Goal: Use online tool/utility: Utilize a website feature to perform a specific function

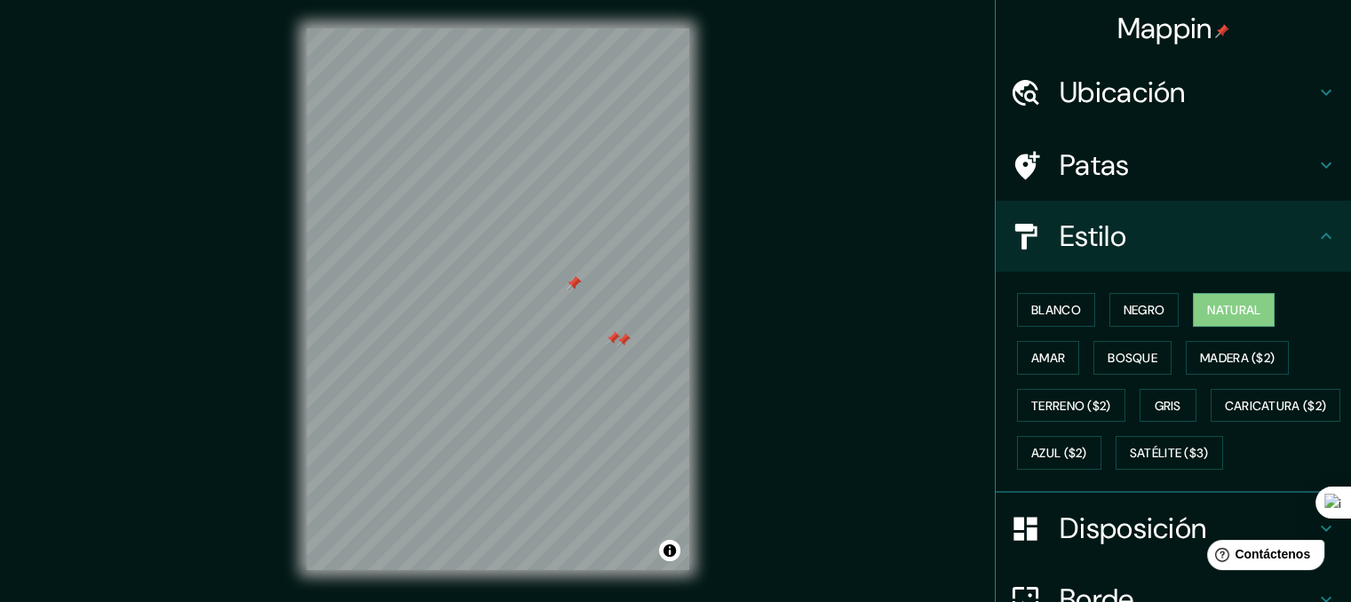
scroll to position [4, 0]
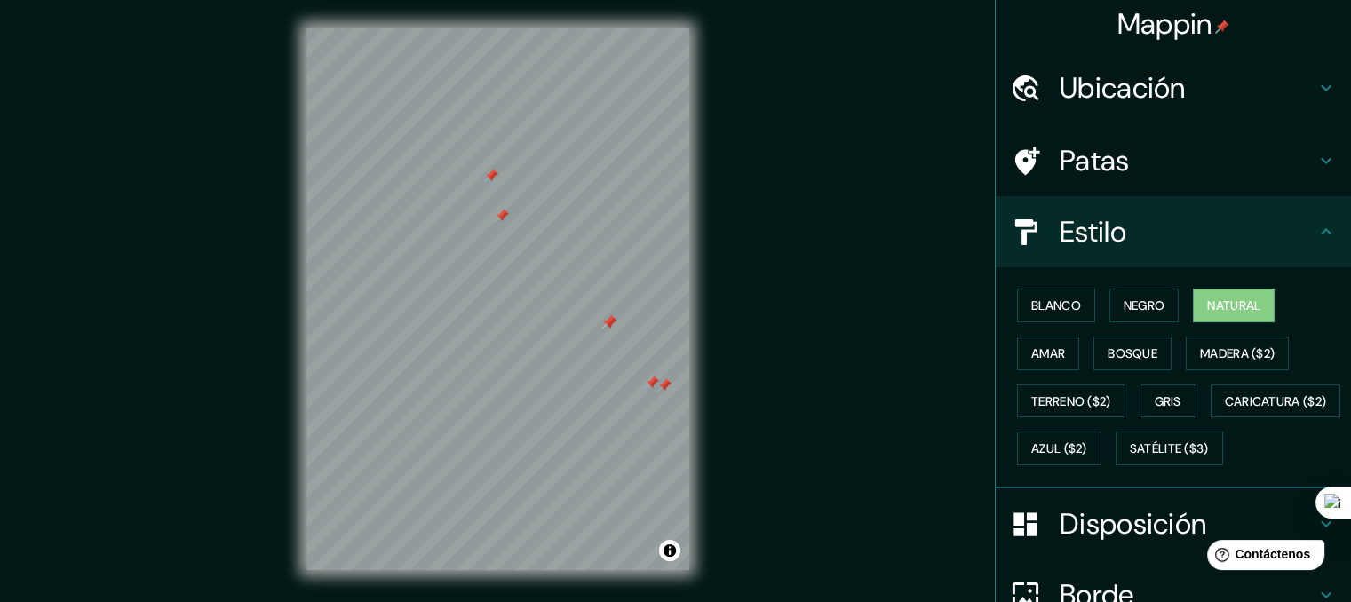
click at [1262, 173] on h4 "Patas" at bounding box center [1188, 161] width 256 height 36
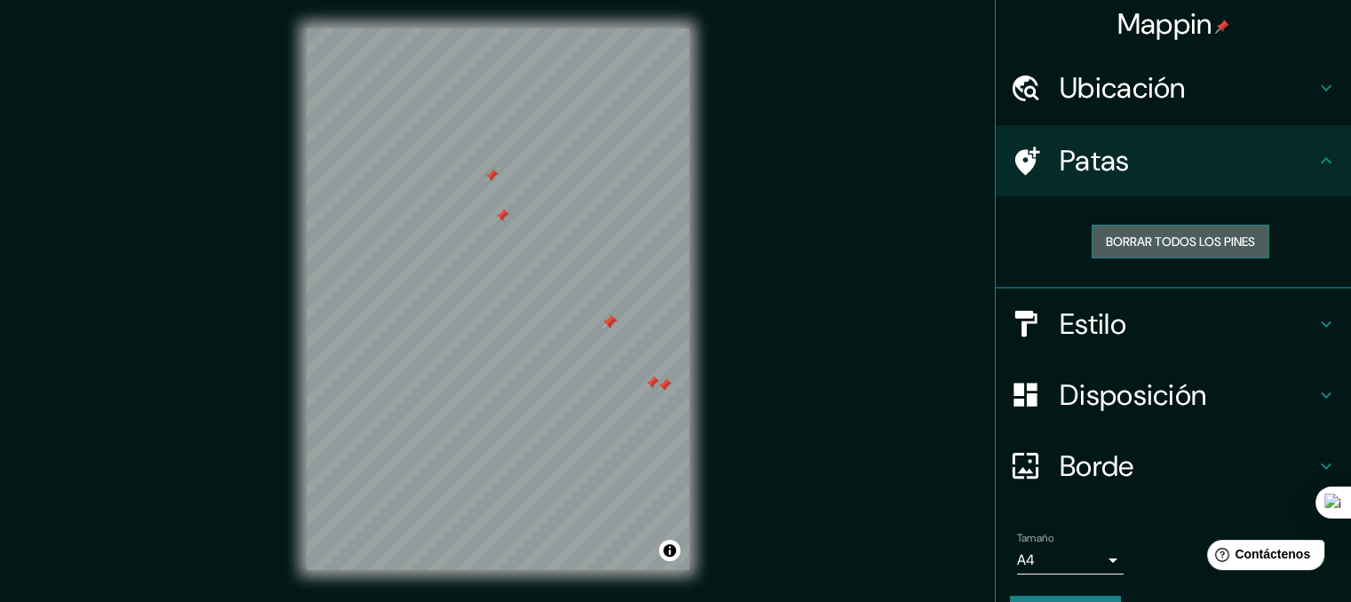
click at [1157, 236] on font "Borrar todos los pines" at bounding box center [1180, 242] width 149 height 16
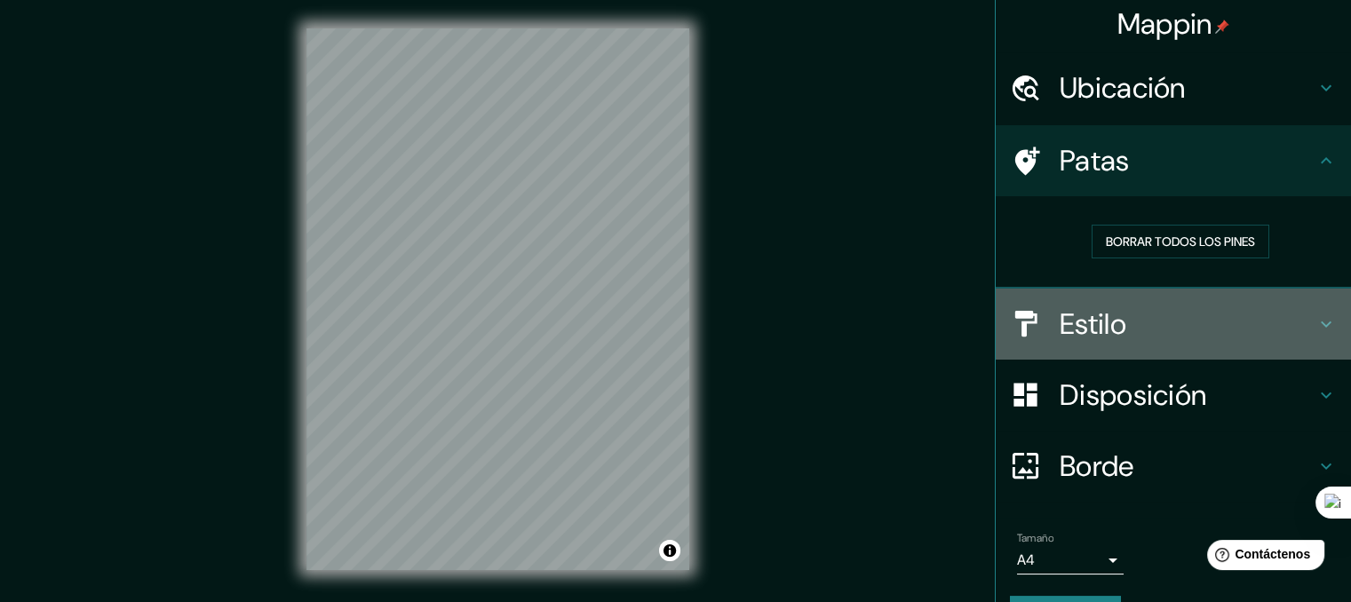
click at [1060, 319] on font "Estilo" at bounding box center [1093, 324] width 67 height 37
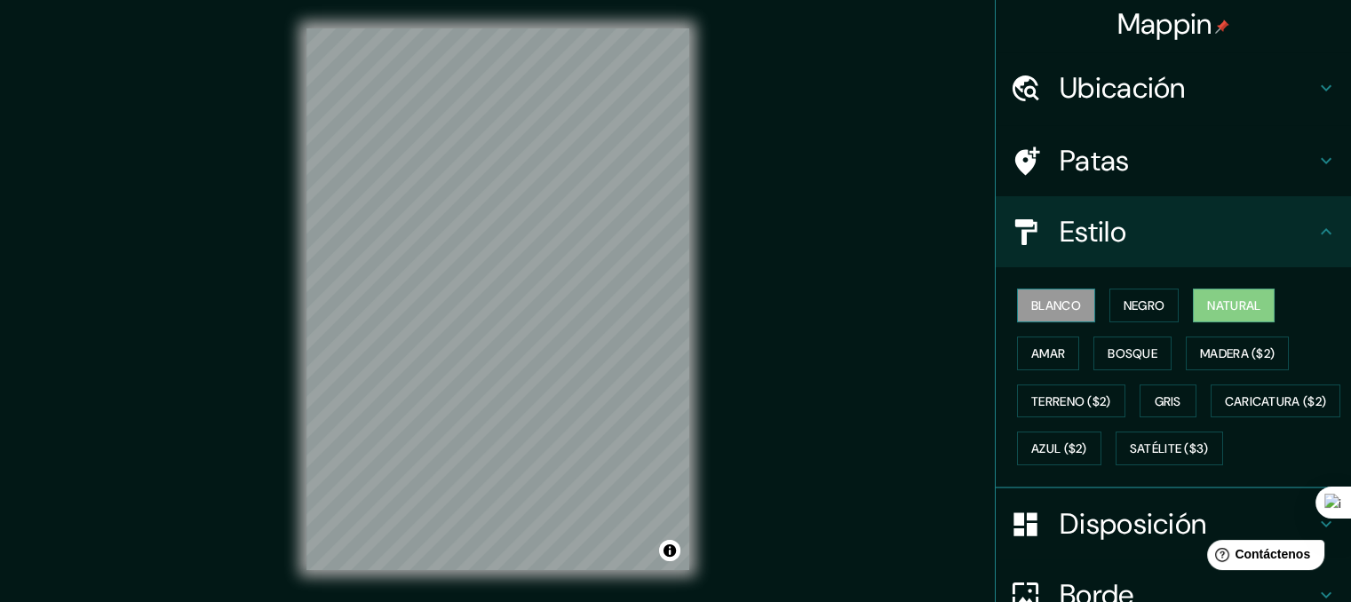
click at [1071, 314] on button "Blanco" at bounding box center [1056, 306] width 78 height 34
click at [1125, 308] on font "Negro" at bounding box center [1145, 306] width 42 height 16
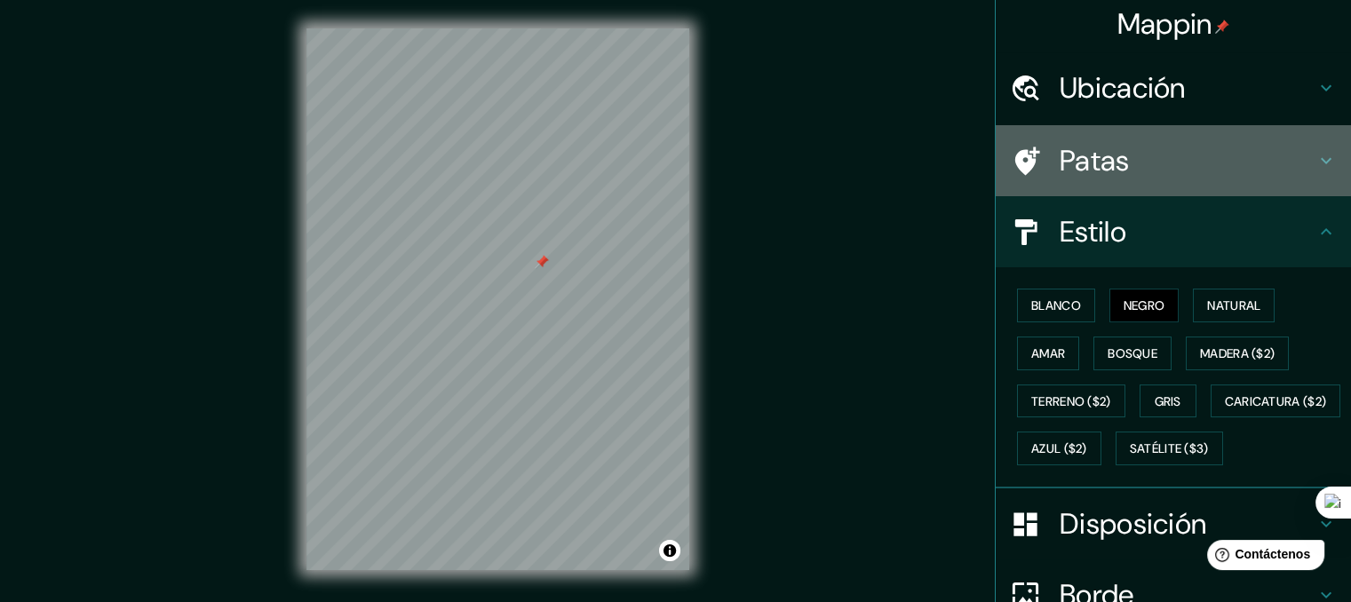
click at [1061, 189] on div "Patas" at bounding box center [1173, 160] width 355 height 71
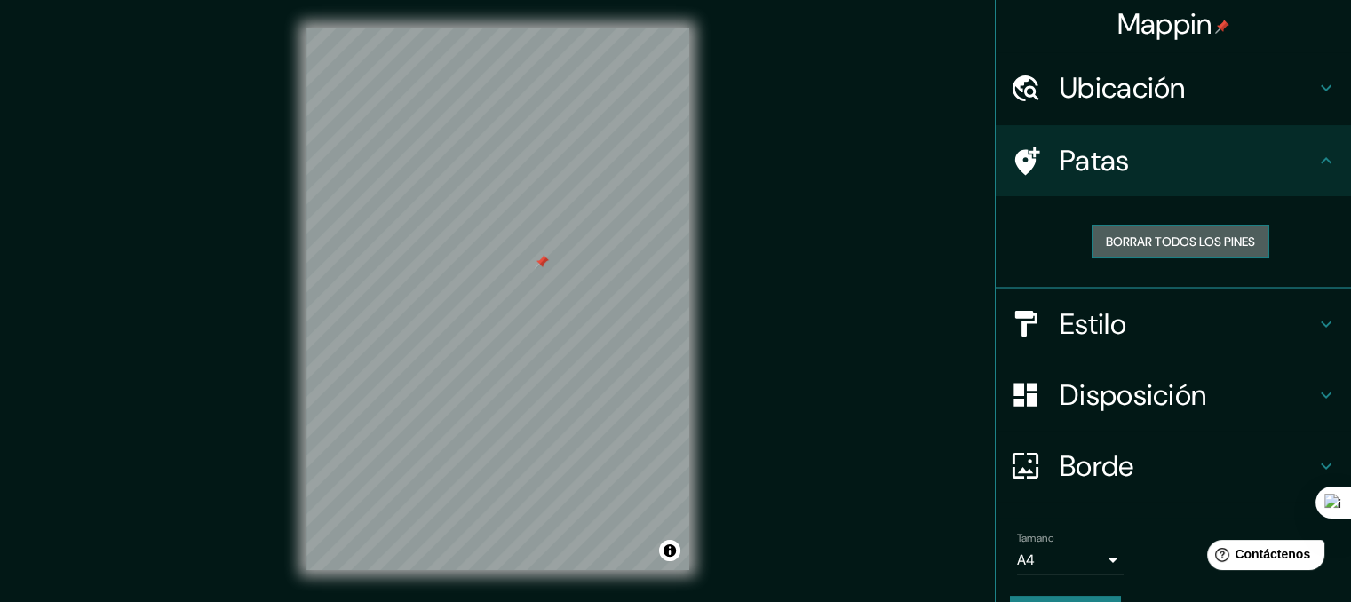
click at [1106, 241] on font "Borrar todos los pines" at bounding box center [1180, 242] width 149 height 16
click at [707, 239] on div "© Mapbox © OpenStreetMap Improve this map" at bounding box center [498, 299] width 440 height 599
click at [1155, 236] on font "Borrar todos los pines" at bounding box center [1180, 242] width 149 height 16
